Goal: Navigation & Orientation: Go to known website

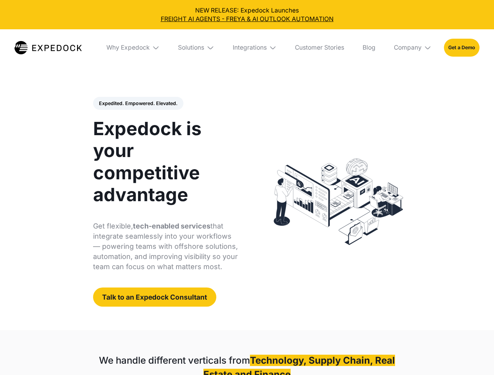
select select
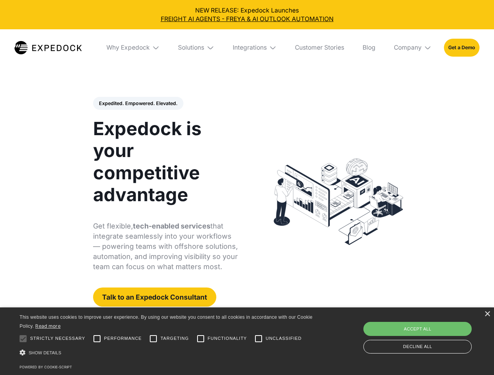
click at [247, 48] on div "Integrations" at bounding box center [250, 48] width 34 height 8
click at [133, 48] on div "Why Expedock" at bounding box center [121, 48] width 43 height 8
click at [197, 48] on div "Solutions" at bounding box center [185, 48] width 26 height 8
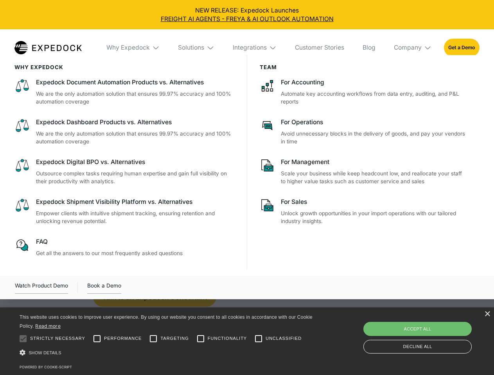
click at [255, 48] on div "Integrations" at bounding box center [250, 48] width 34 height 8
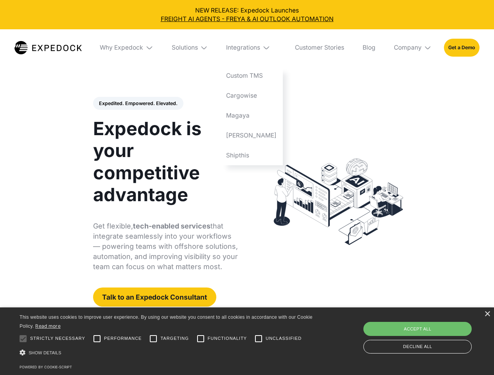
click at [413, 48] on div "Company" at bounding box center [408, 48] width 28 height 8
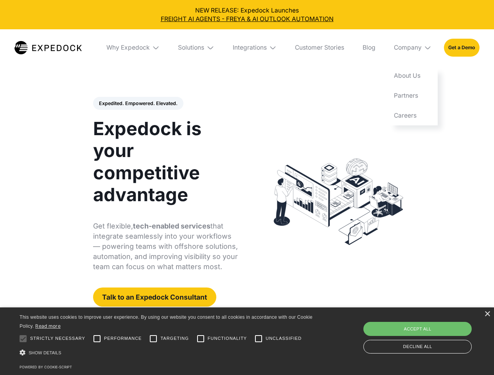
click at [138, 104] on div "Expedited. Empowered. Elevated. Automate Freight Document Extraction at 99.97% …" at bounding box center [165, 202] width 145 height 210
click at [23, 339] on div at bounding box center [23, 339] width 16 height 16
click at [97, 339] on input "Performance" at bounding box center [97, 339] width 16 height 16
checkbox input "true"
click at [153, 339] on input "Targeting" at bounding box center [153, 339] width 16 height 16
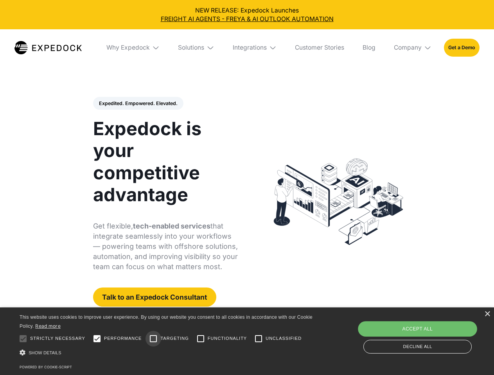
checkbox input "true"
click at [201, 339] on input "Functionality" at bounding box center [201, 339] width 16 height 16
checkbox input "true"
